Goal: Communication & Community: Answer question/provide support

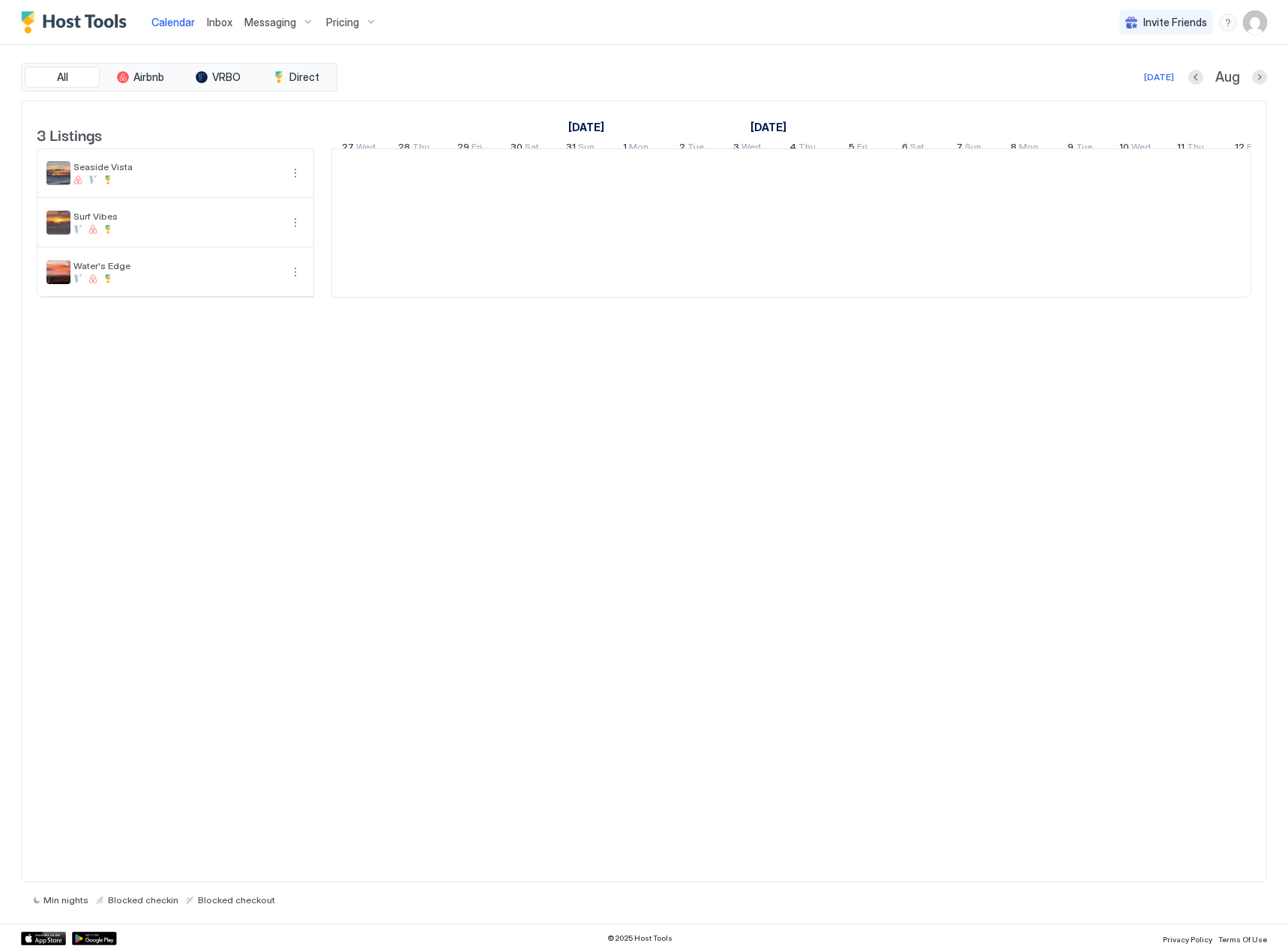
scroll to position [0, 833]
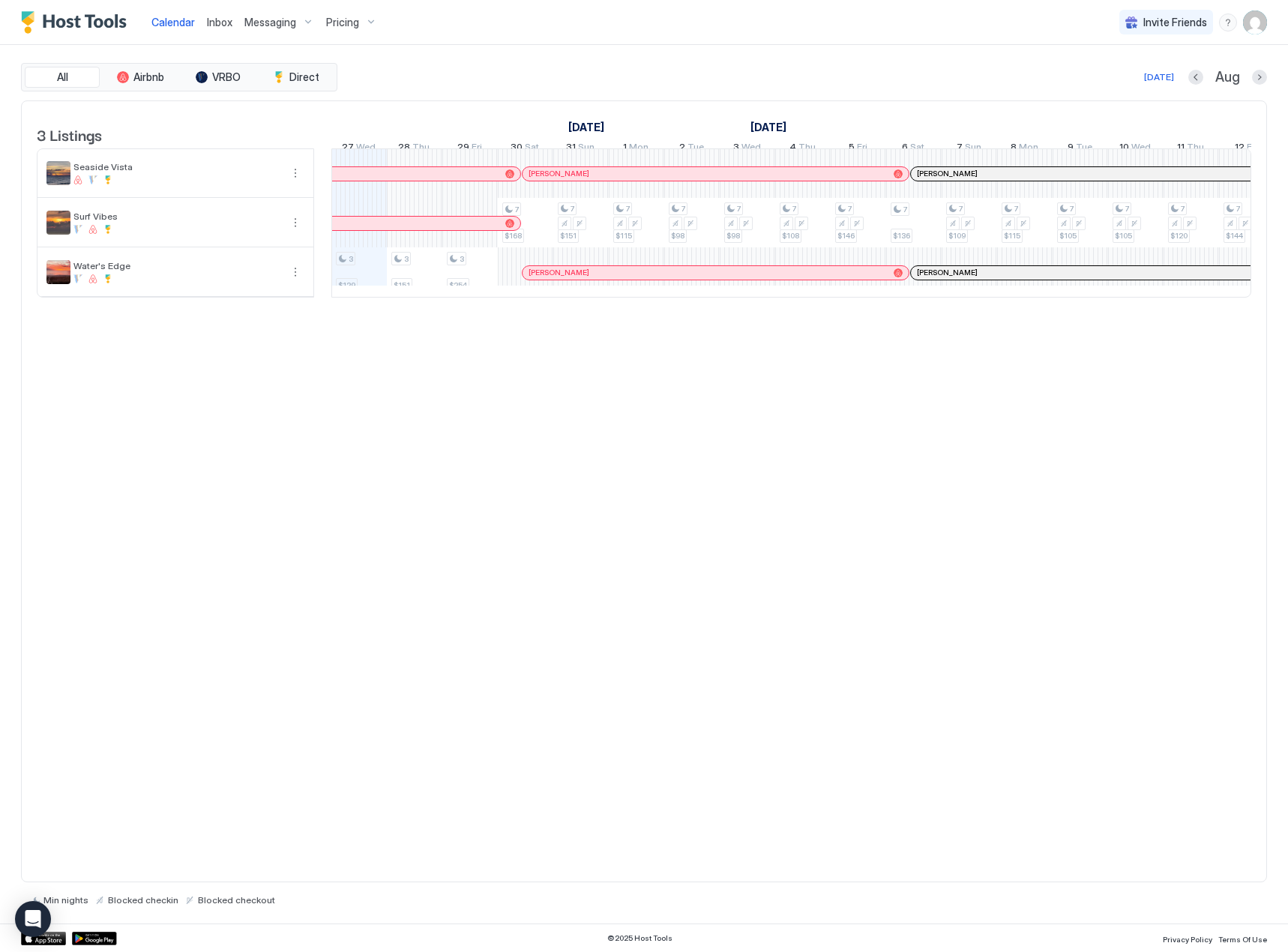
click at [219, 23] on span "Inbox" at bounding box center [220, 21] width 25 height 13
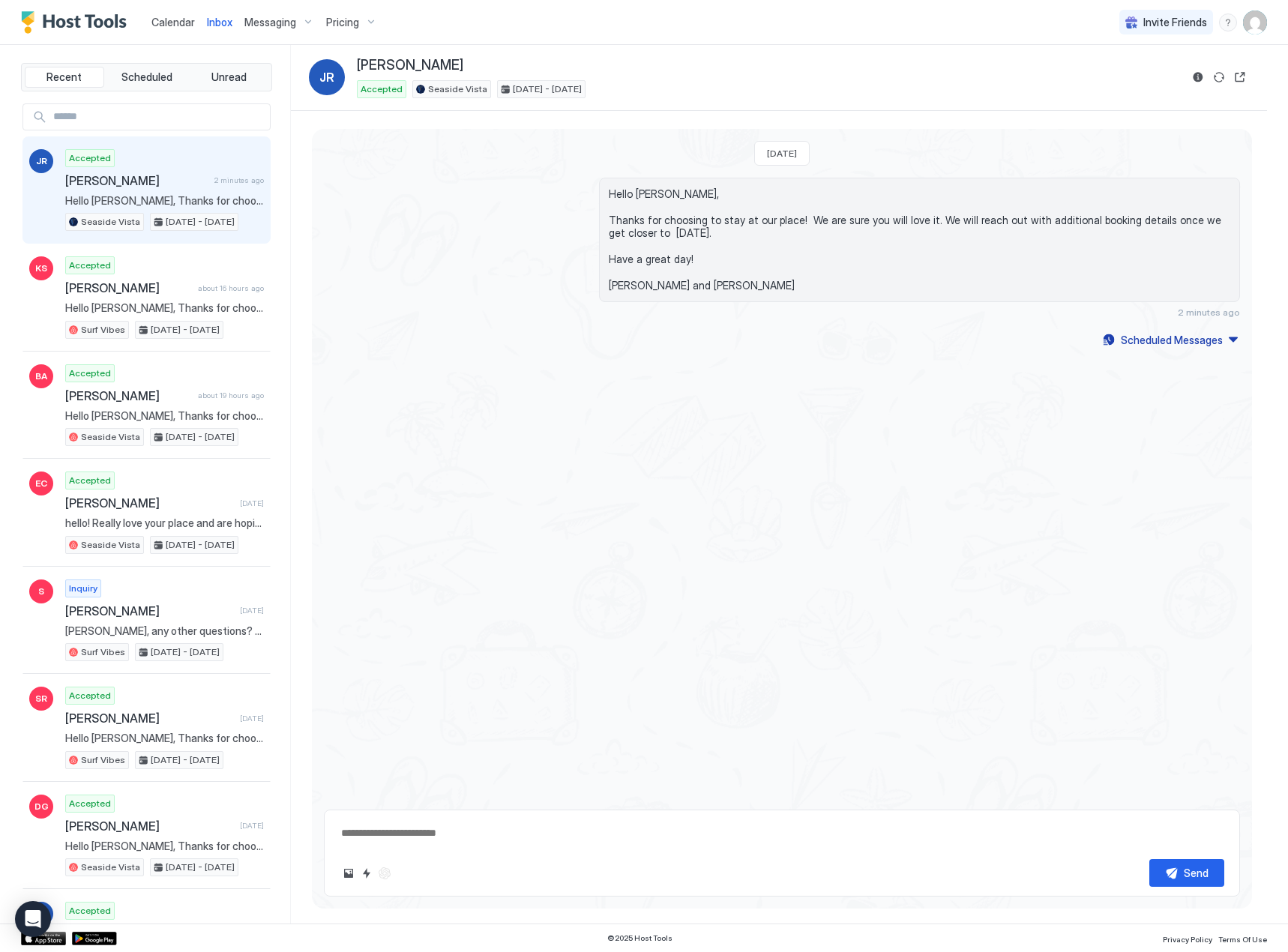
click at [131, 188] on span "[PERSON_NAME]" at bounding box center [137, 181] width 144 height 15
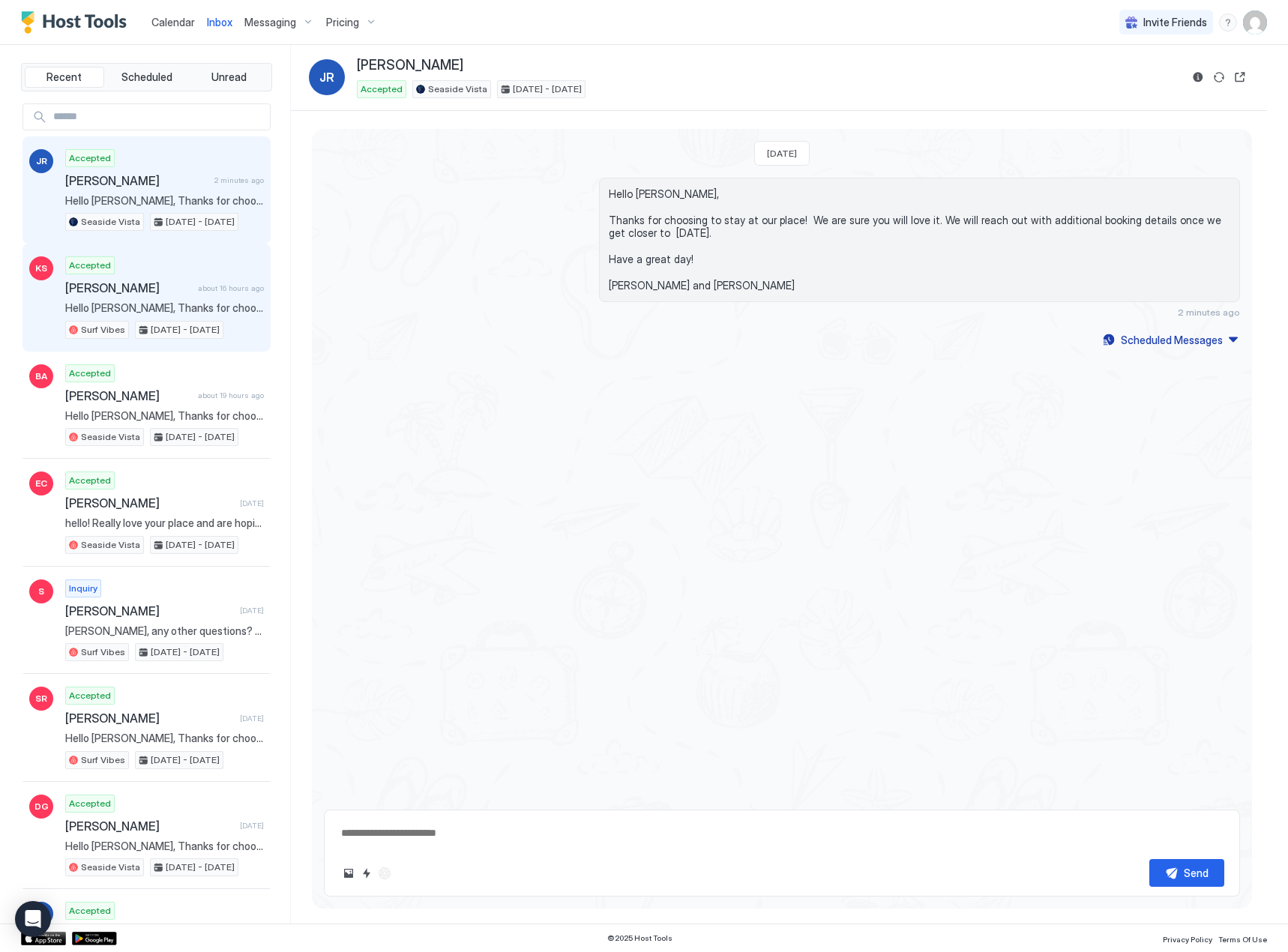
click at [105, 300] on div "Accepted [PERSON_NAME] about 16 hours ago Hello [PERSON_NAME], Thanks for choos…" at bounding box center [165, 298] width 198 height 83
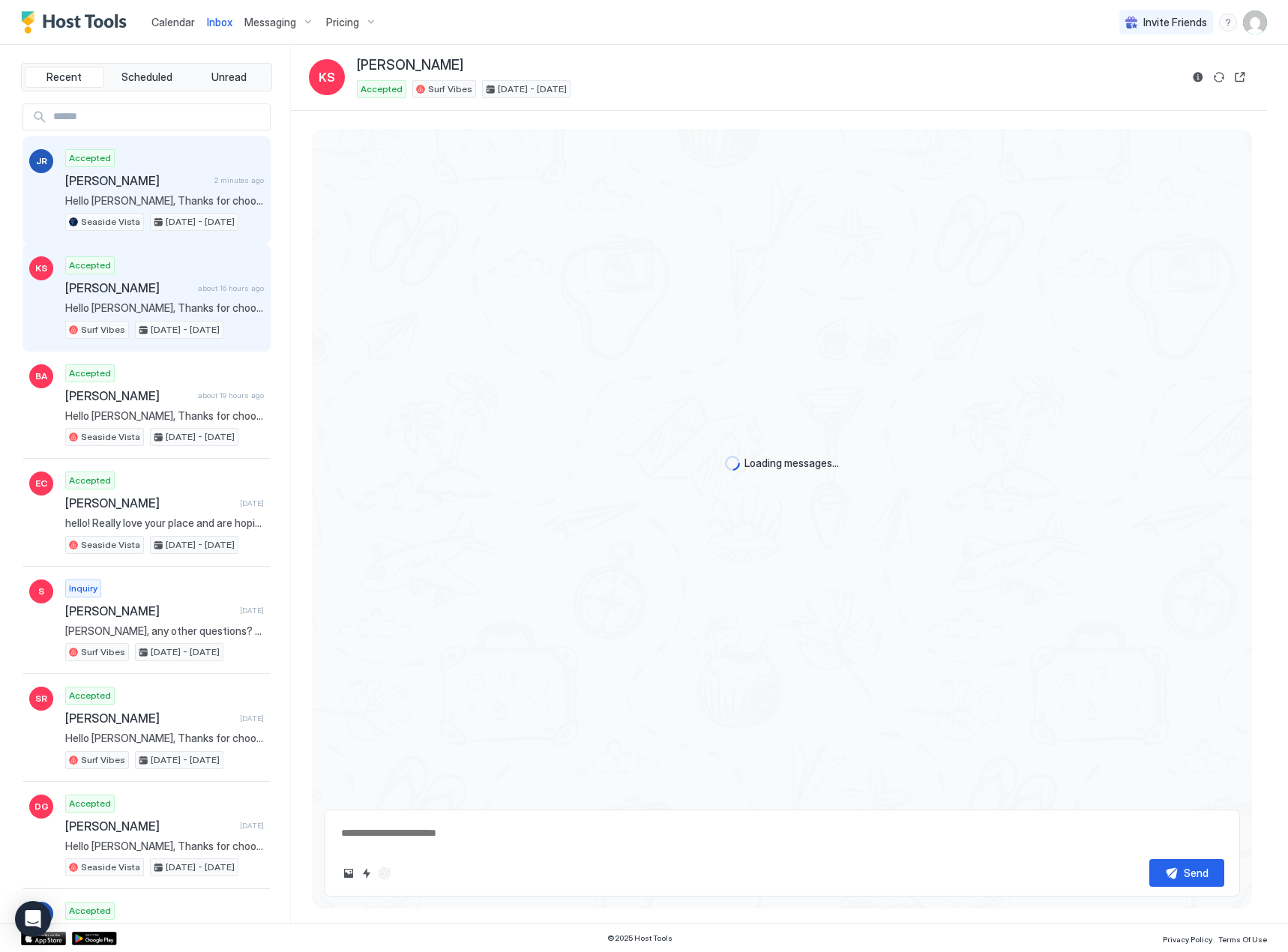
scroll to position [945, 0]
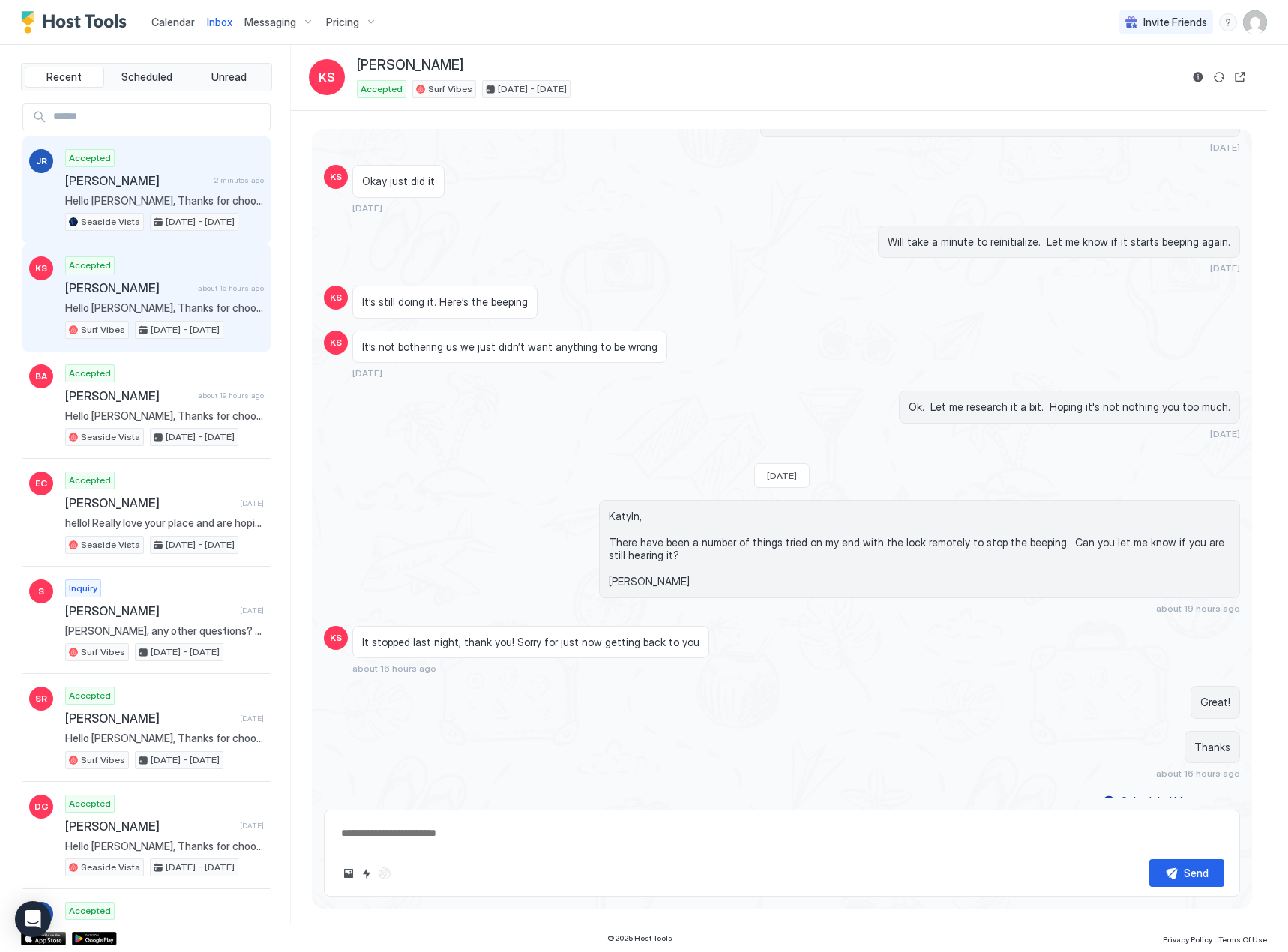
click at [106, 186] on span "[PERSON_NAME]" at bounding box center [137, 181] width 144 height 15
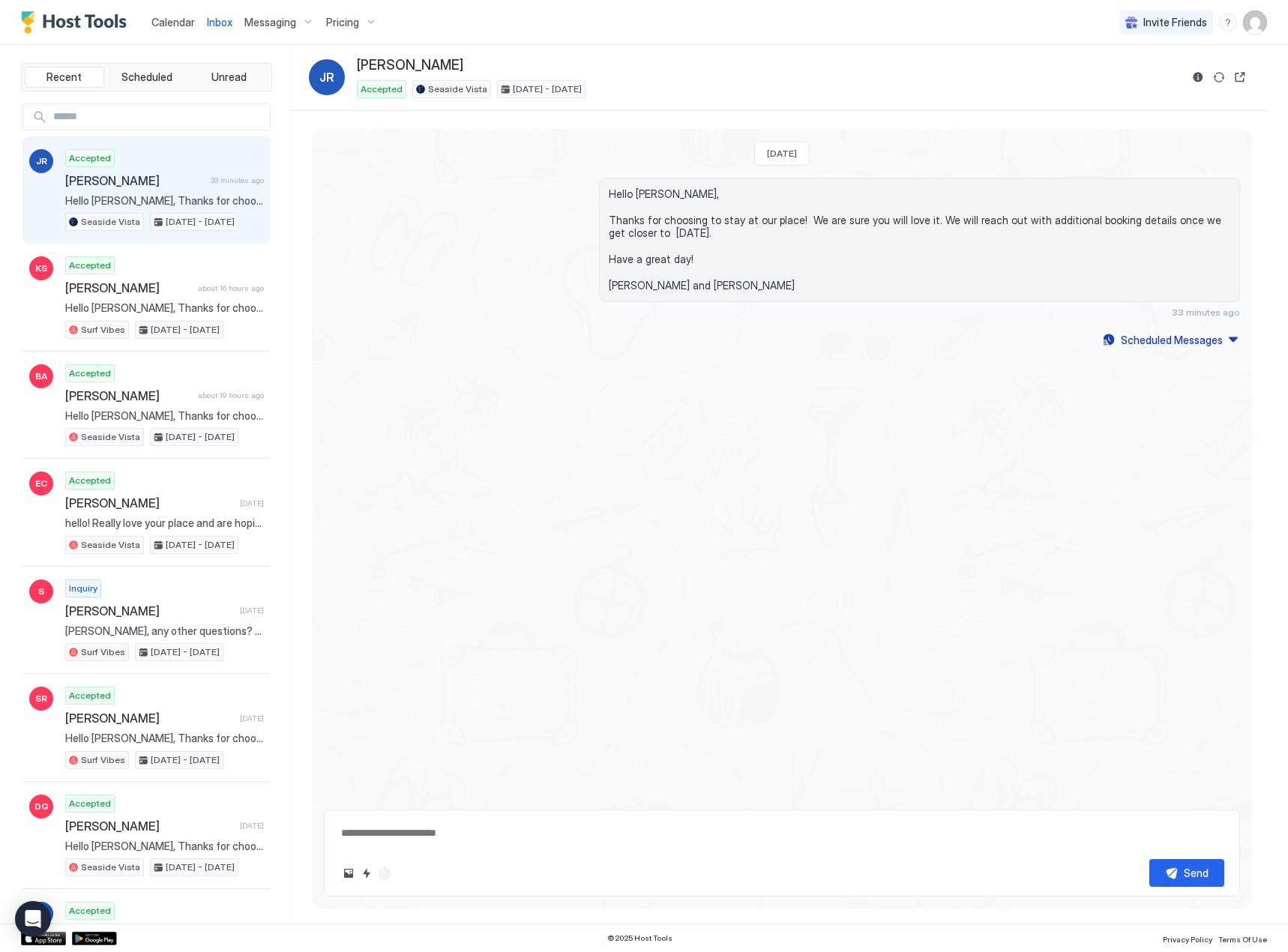
type textarea "*"
click at [81, 120] on input "Input Field" at bounding box center [158, 117] width 223 height 25
paste input "**********"
type input "**********"
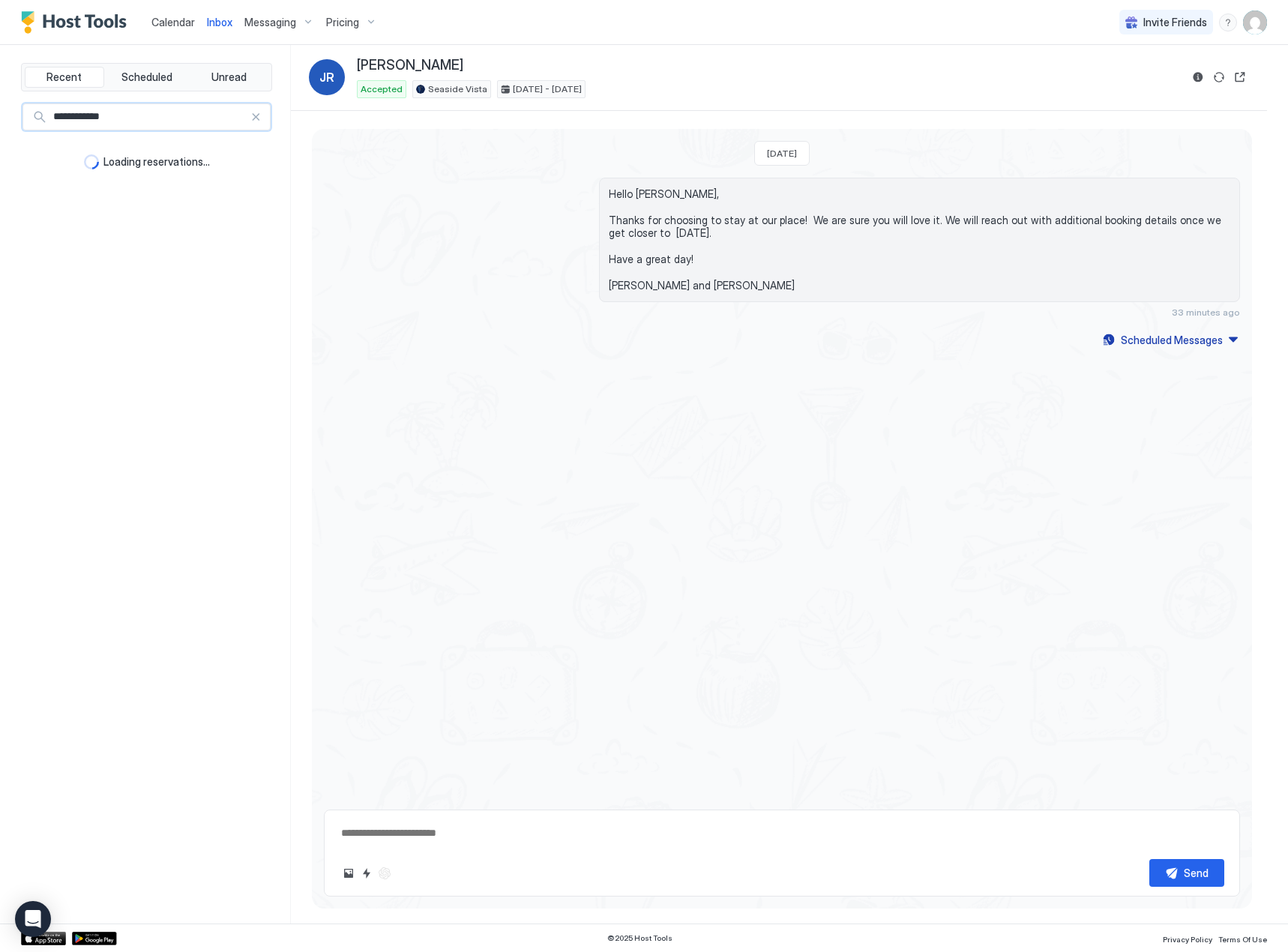
type textarea "*"
type input "**********"
drag, startPoint x: 145, startPoint y: 69, endPoint x: 184, endPoint y: 66, distance: 39.1
click at [145, 70] on button "Scheduled" at bounding box center [146, 77] width 79 height 21
click at [220, 76] on span "Unread" at bounding box center [228, 77] width 36 height 13
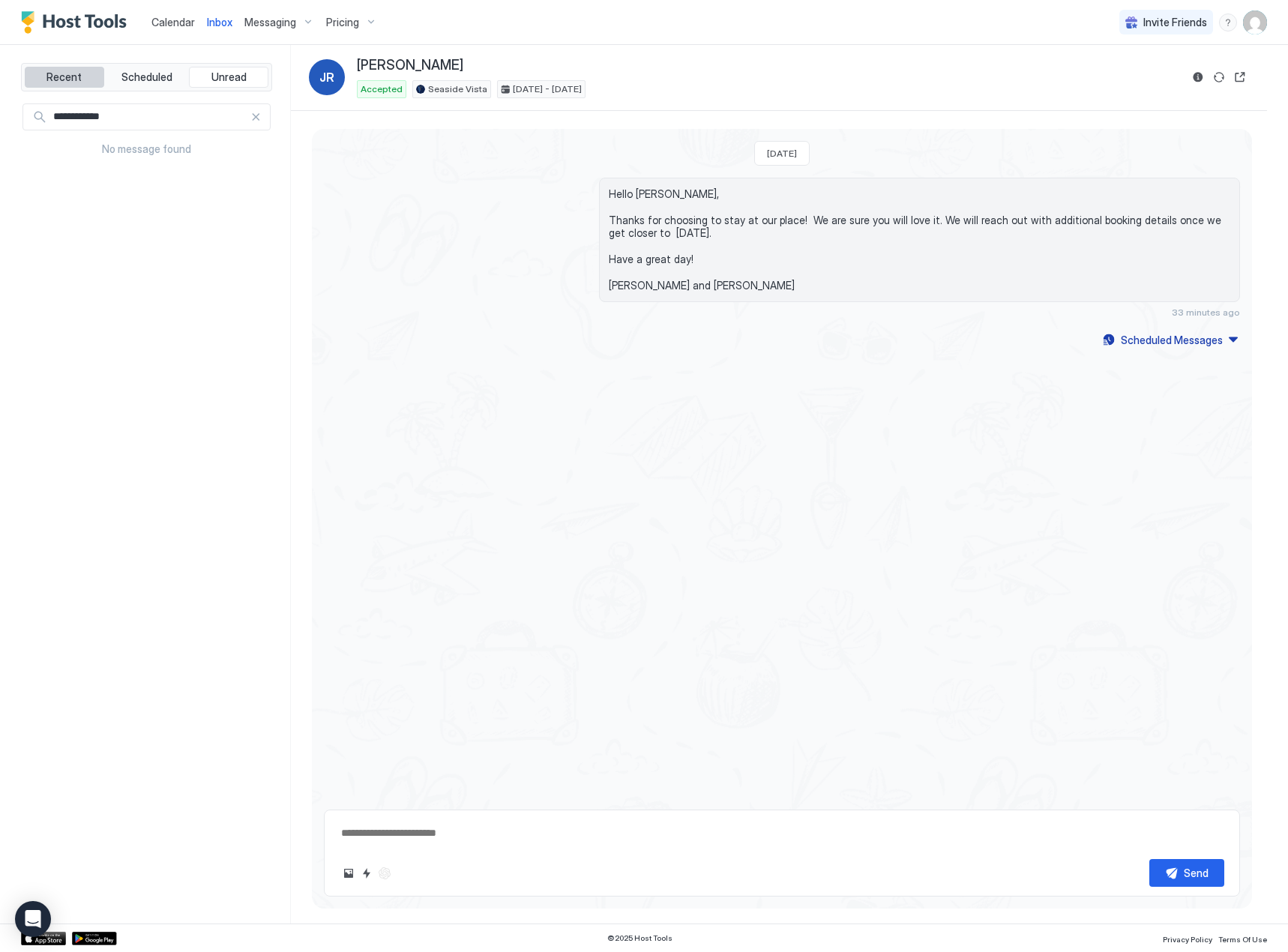
click at [60, 71] on span "Recent" at bounding box center [64, 77] width 36 height 13
type textarea "*"
click at [223, 22] on span "Inbox" at bounding box center [220, 21] width 25 height 13
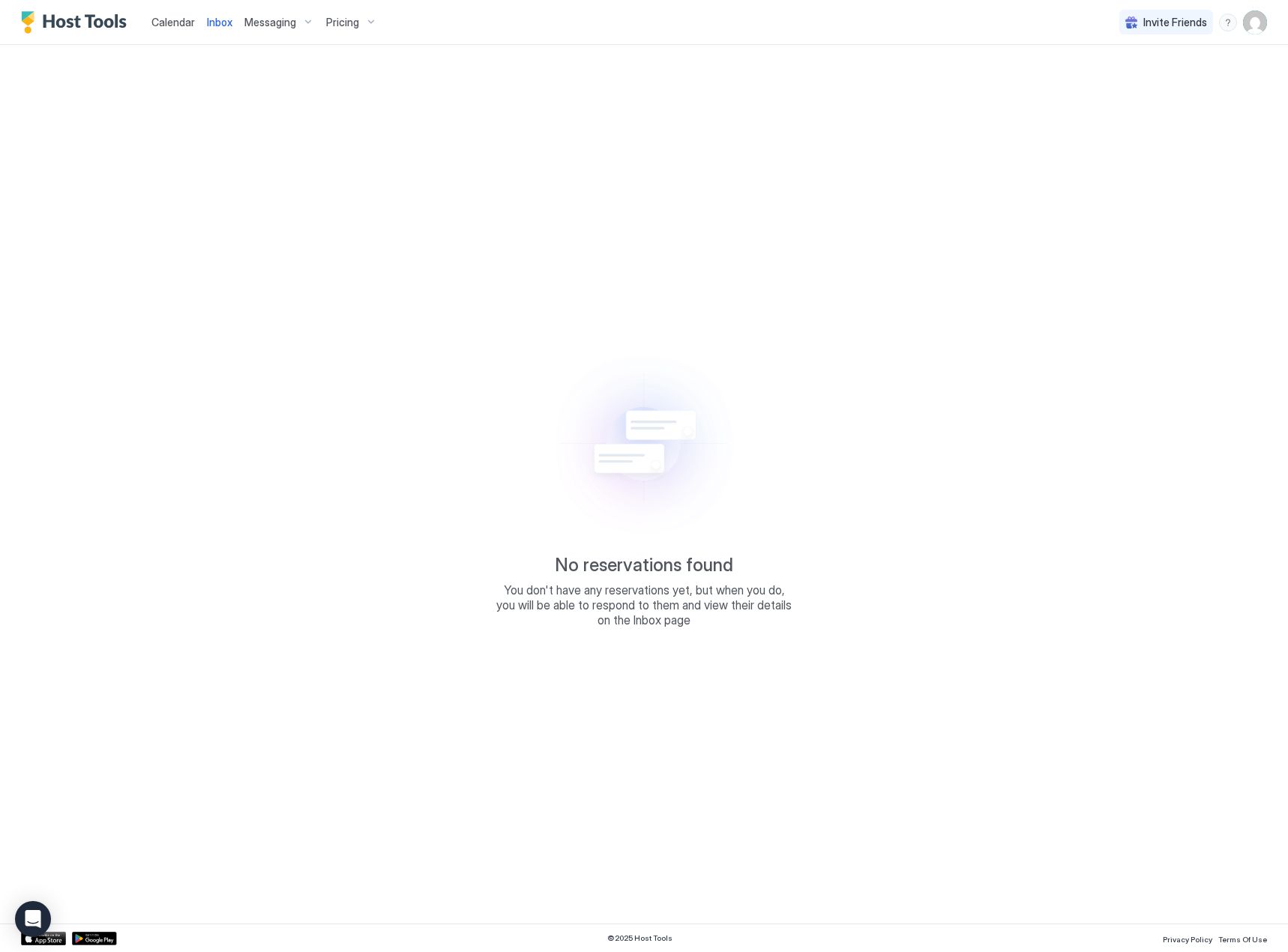
click at [219, 27] on span "Inbox" at bounding box center [220, 21] width 25 height 13
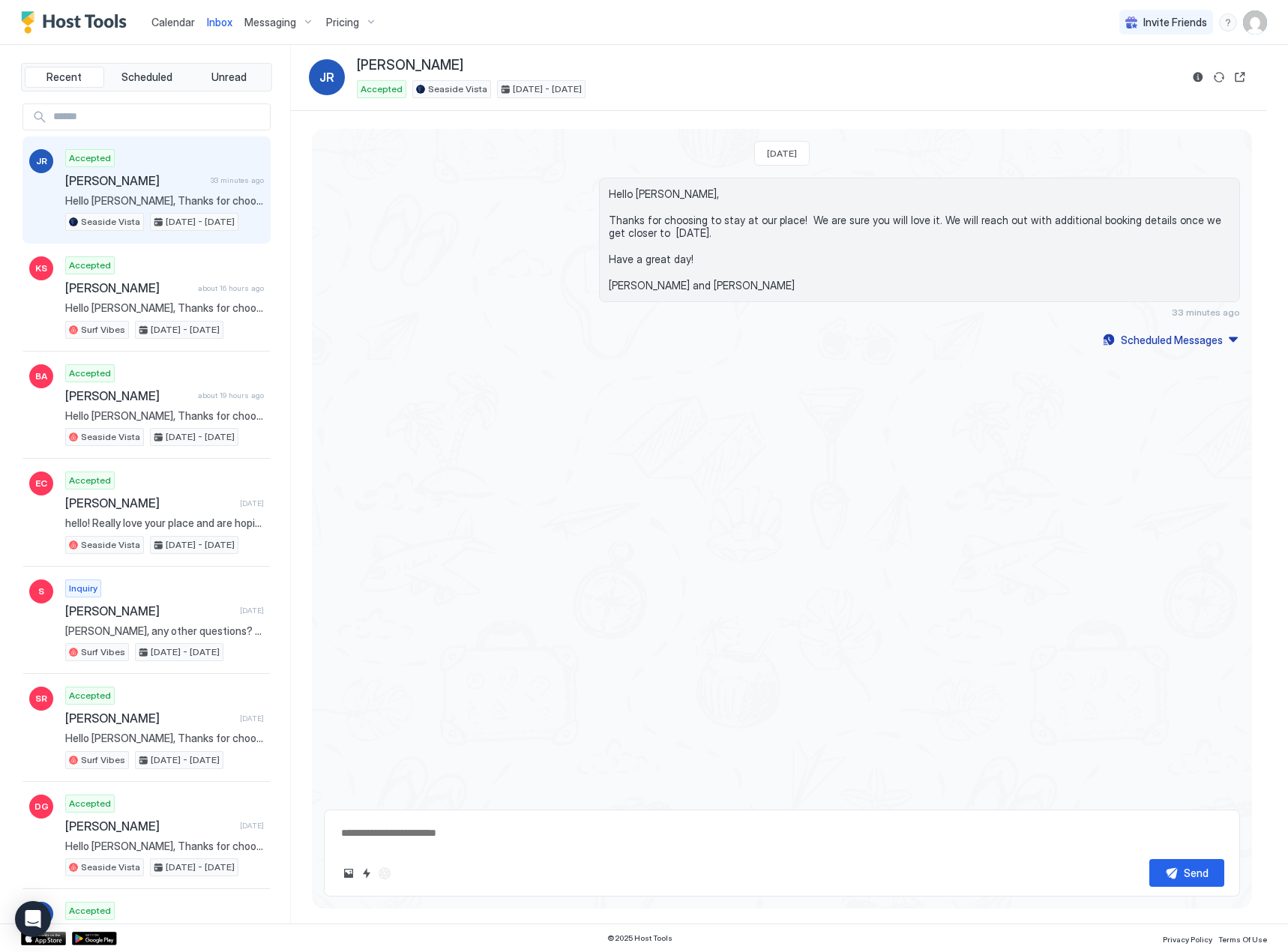
type textarea "*"
click at [171, 21] on span "Calendar" at bounding box center [172, 21] width 43 height 13
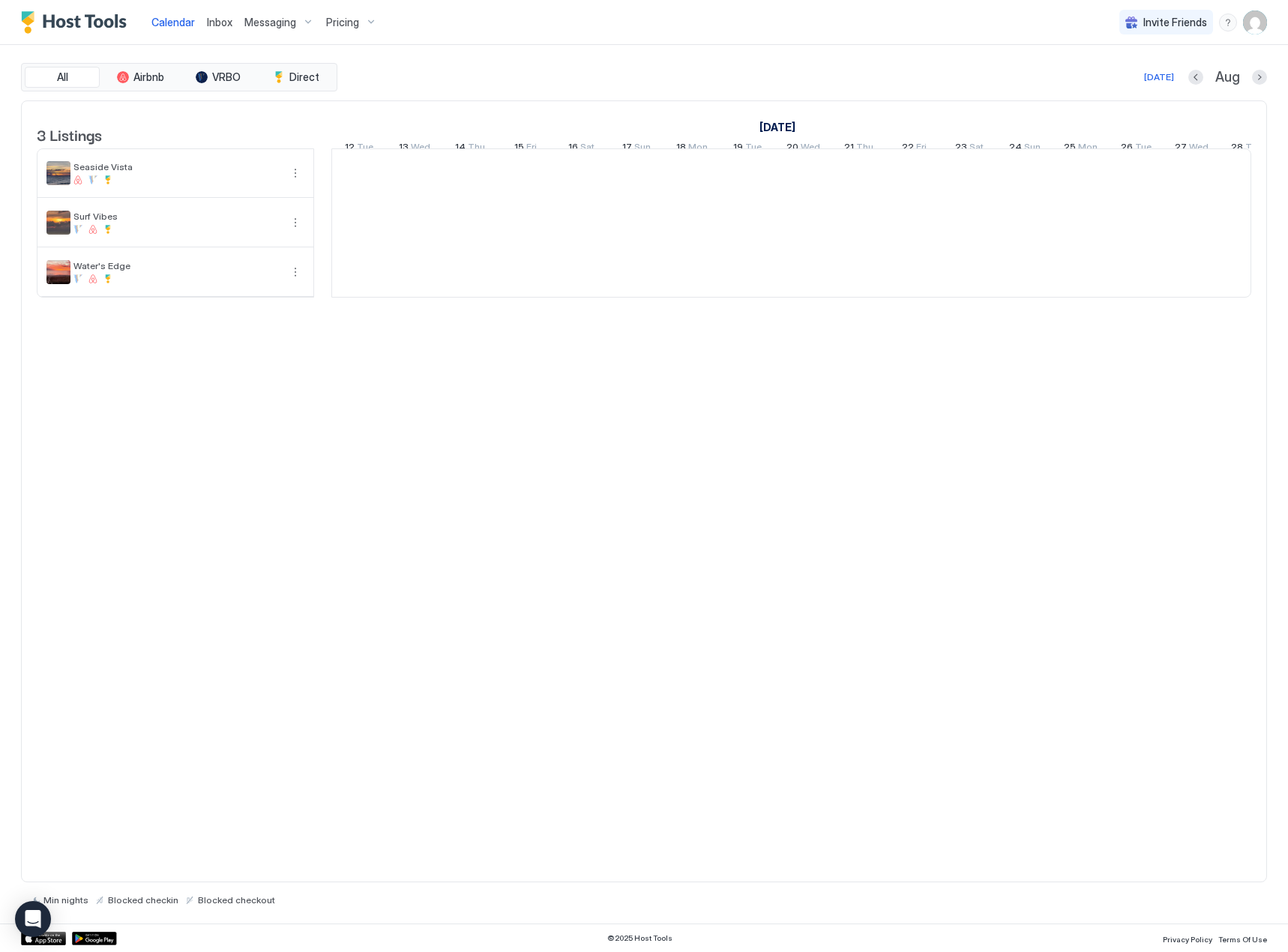
scroll to position [0, 833]
